Goal: Task Accomplishment & Management: Use online tool/utility

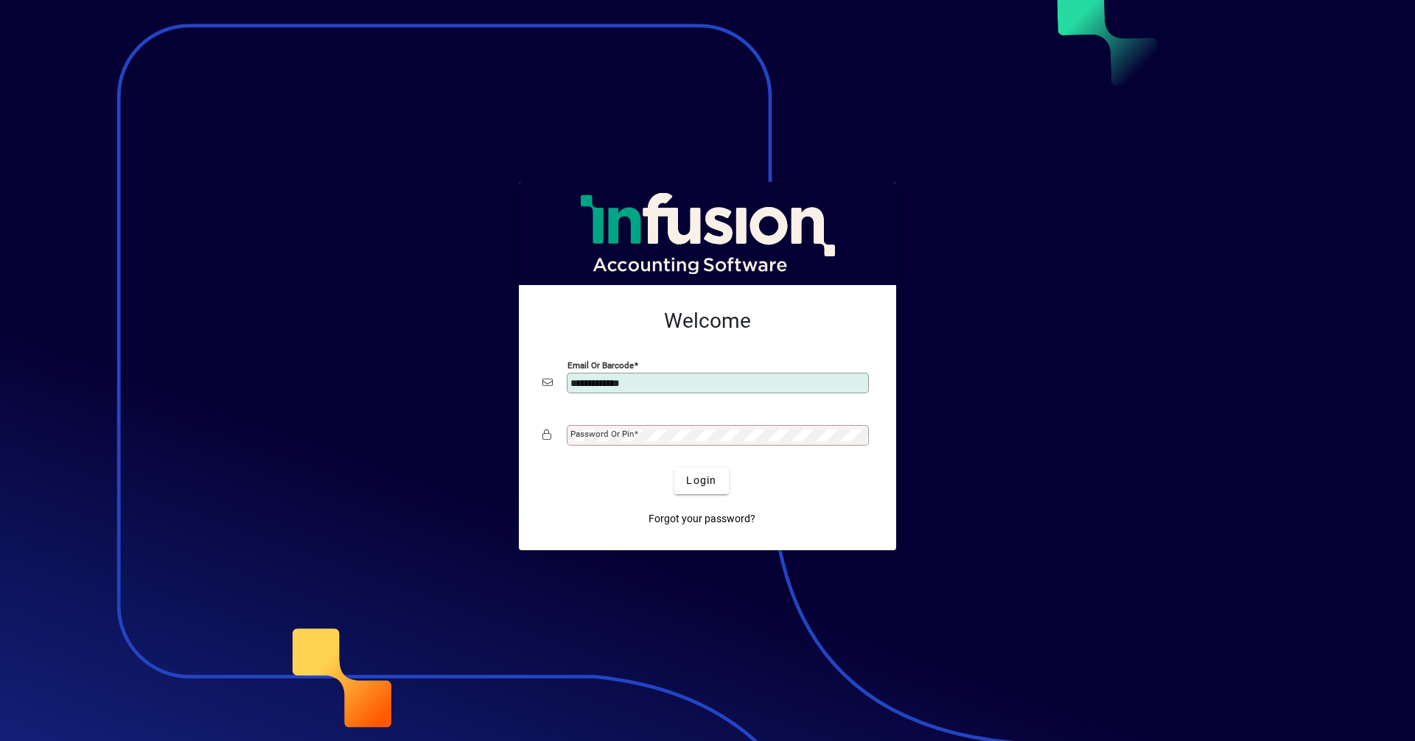
type input "**********"
click at [605, 434] on mat-label "Password or Pin" at bounding box center [601, 434] width 63 height 10
click at [601, 429] on mat-label "Password or Pin" at bounding box center [601, 434] width 63 height 10
click at [674, 468] on button "Login" at bounding box center [701, 481] width 54 height 27
